Goal: Information Seeking & Learning: Learn about a topic

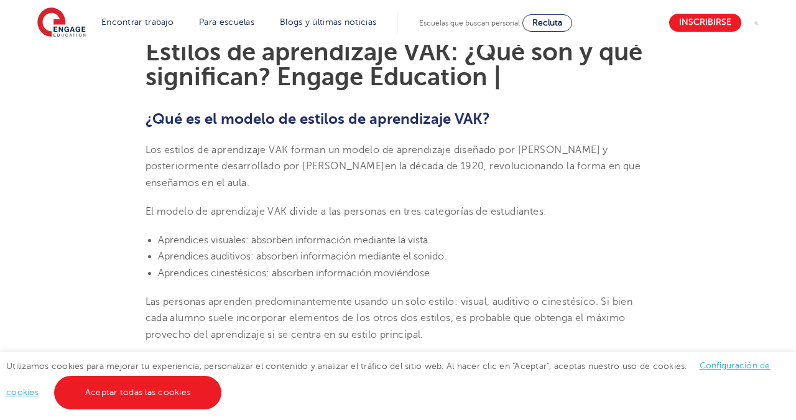
scroll to position [361, 0]
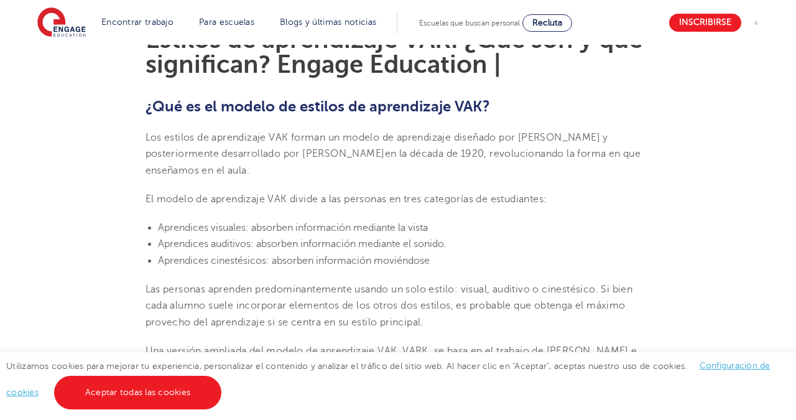
drag, startPoint x: 145, startPoint y: 141, endPoint x: 337, endPoint y: 173, distance: 194.2
click at [337, 173] on p "Los estilos de aprendizaje VAK forman un modelo de aprendizaje diseñado por [PE…" at bounding box center [399, 153] width 506 height 49
click at [337, 172] on p "Los estilos de aprendizaje VAK forman un modelo de aprendizaje diseñado por [PE…" at bounding box center [399, 153] width 506 height 49
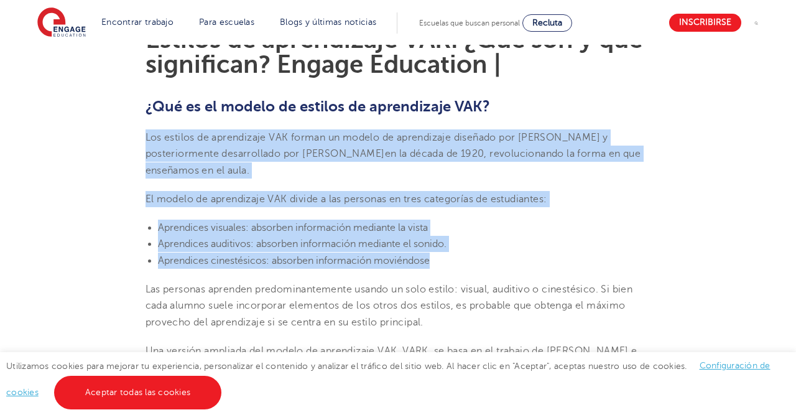
drag, startPoint x: 144, startPoint y: 139, endPoint x: 551, endPoint y: 266, distance: 426.8
drag, startPoint x: 146, startPoint y: 139, endPoint x: 466, endPoint y: 255, distance: 340.1
copy section "Los estilos de aprendizaje VAK forman un modelo de aprendizaje diseñado por [PE…"
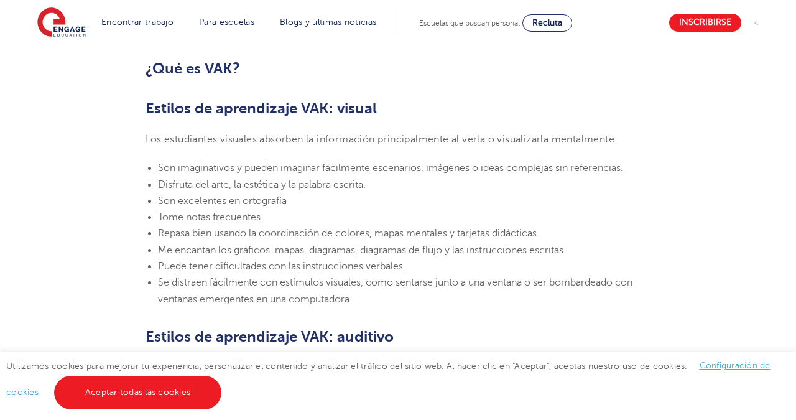
scroll to position [820, 0]
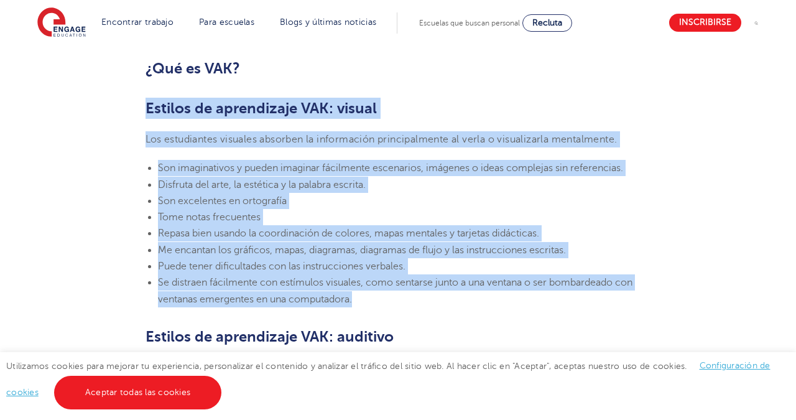
drag, startPoint x: 141, startPoint y: 102, endPoint x: 387, endPoint y: 302, distance: 317.1
copy section "Estilos de aprendizaje VAK: visual Los estudiantes visuales absorben la informa…"
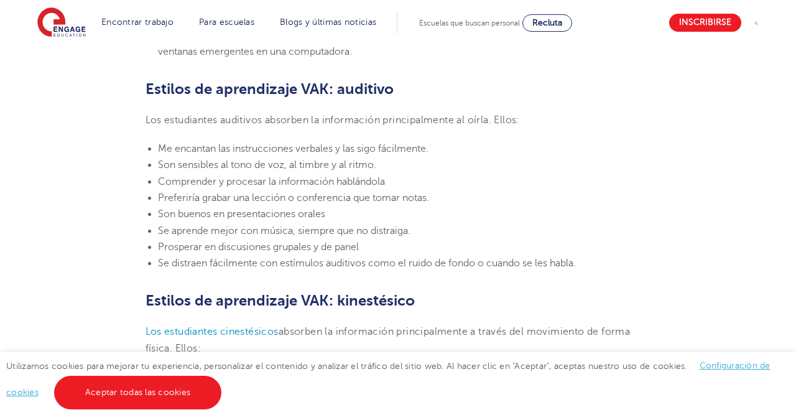
scroll to position [1080, 0]
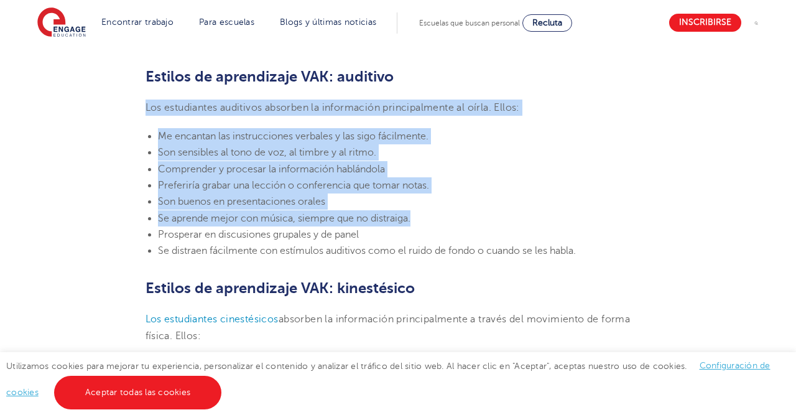
drag, startPoint x: 136, startPoint y: 87, endPoint x: 468, endPoint y: 203, distance: 351.4
click at [487, 224] on section "[DATE][PERSON_NAME] Estilos de aprendizaje VAK: ¿Qué son y qué significan? Enga…" at bounding box center [398, 182] width 755 height 1838
click at [230, 95] on section "[DATE][PERSON_NAME] Estilos de aprendizaje VAK: ¿Qué son y qué significan? Enga…" at bounding box center [398, 182] width 755 height 1838
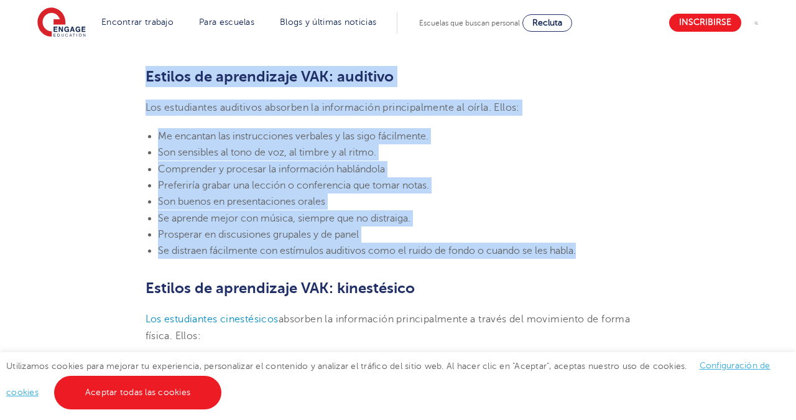
drag, startPoint x: 146, startPoint y: 75, endPoint x: 590, endPoint y: 251, distance: 478.0
click at [590, 251] on section "[DATE][PERSON_NAME] Estilos de aprendizaje VAK: ¿Qué son y qué significan? Enga…" at bounding box center [398, 182] width 755 height 1838
copy section "Estilos de aprendizaje VAK: auditivo Los estudiantes auditivos absorben la info…"
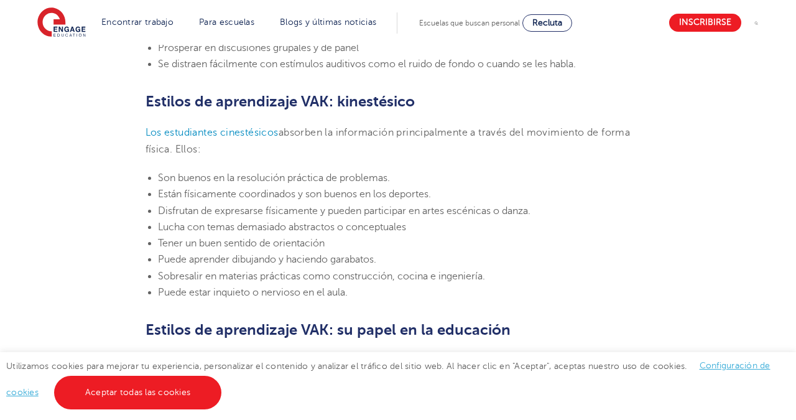
scroll to position [1279, 0]
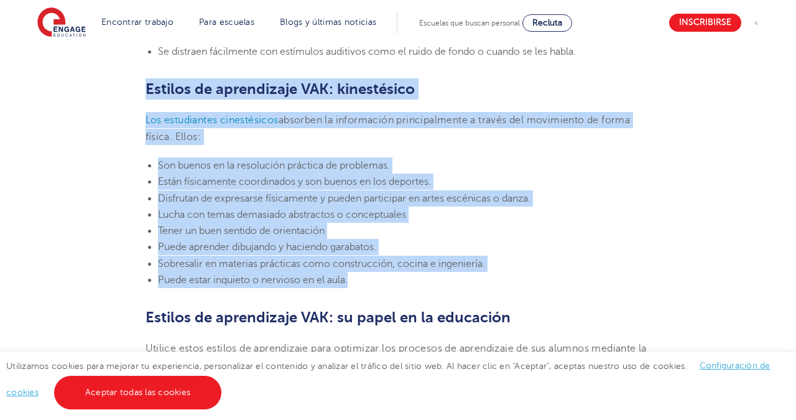
drag, startPoint x: 112, startPoint y: 88, endPoint x: 421, endPoint y: 272, distance: 359.9
copy section "Estilos de aprendizaje VAK: kinestésico Los estudiantes cinestésicos absorben l…"
